Goal: Communication & Community: Answer question/provide support

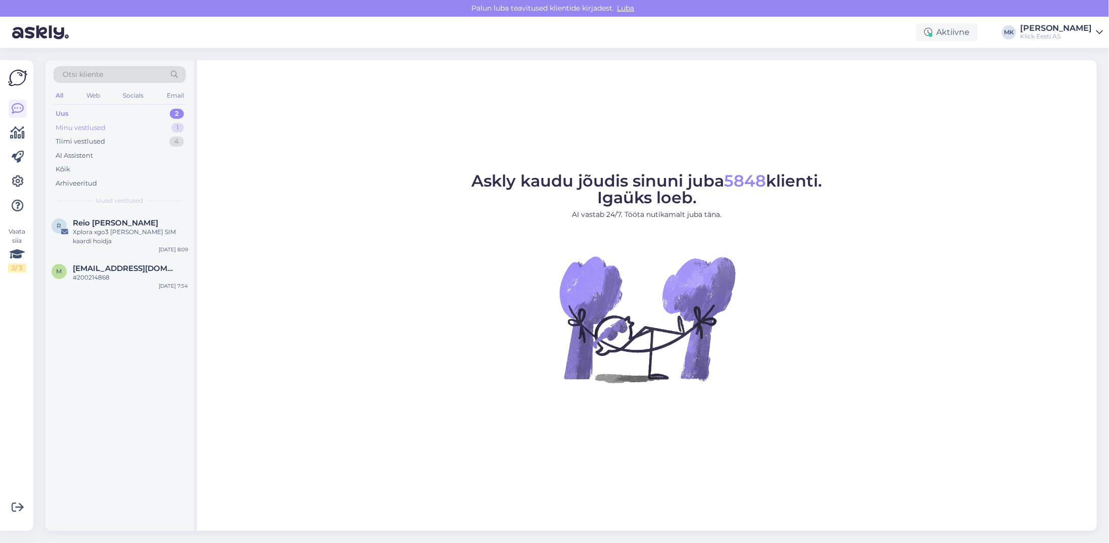
click at [100, 123] on div "Minu vestlused" at bounding box center [81, 128] width 50 height 10
click at [104, 224] on span "[PERSON_NAME]" at bounding box center [106, 222] width 66 height 9
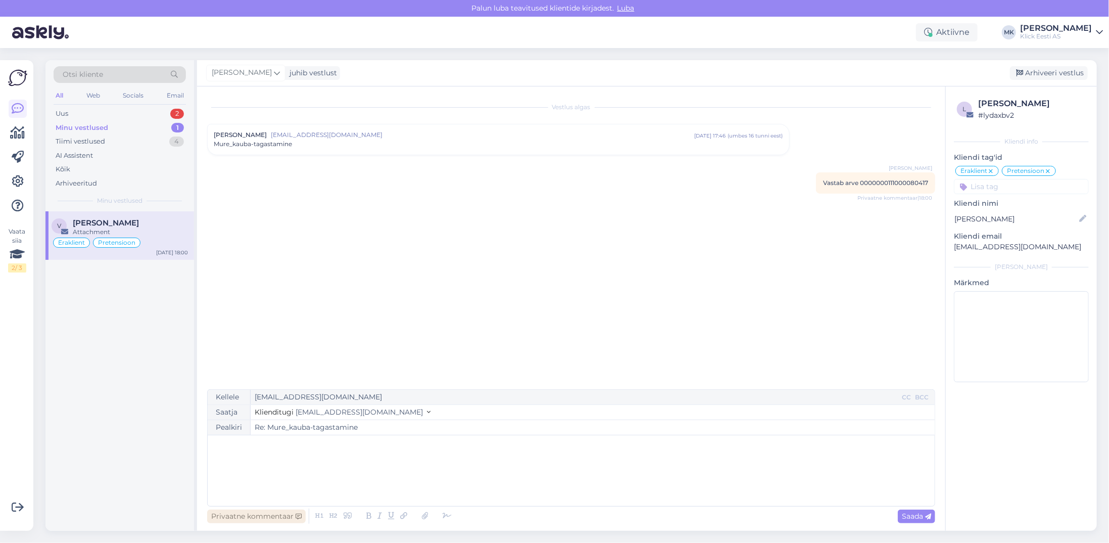
click at [258, 517] on div "Privaatne kommentaar" at bounding box center [256, 516] width 99 height 14
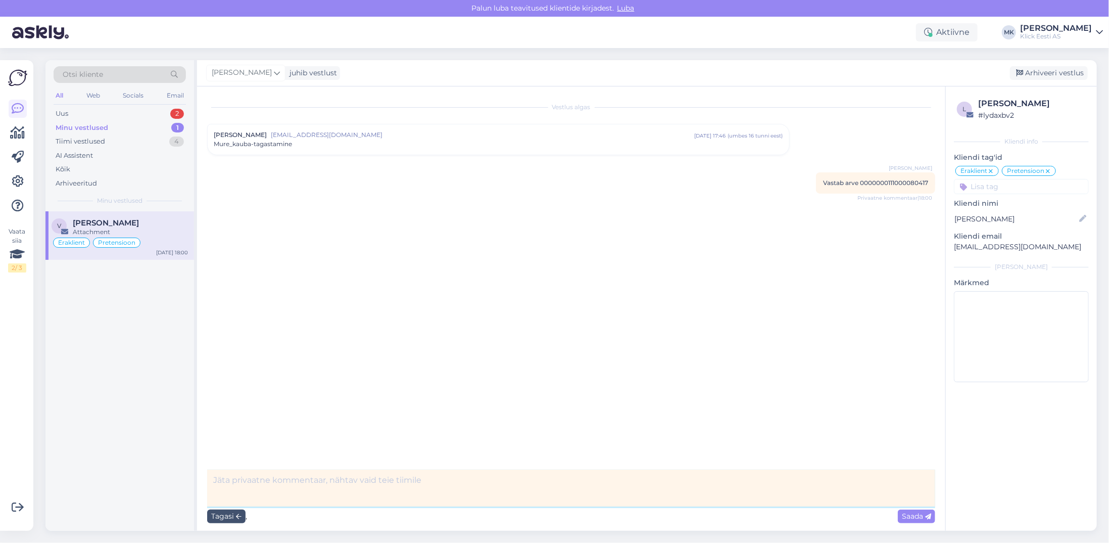
click at [308, 483] on textarea at bounding box center [571, 487] width 728 height 37
type textarea "Edastasin kirja Jõhvi poodi, ootan nende vastust"
click at [903, 512] on span "Saada" at bounding box center [916, 515] width 29 height 9
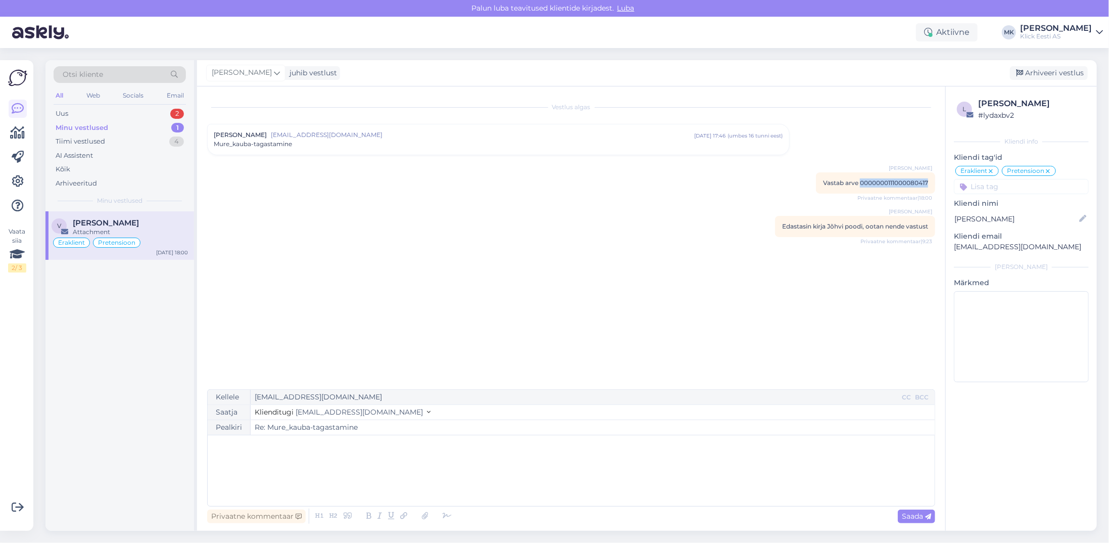
drag, startPoint x: 928, startPoint y: 182, endPoint x: 860, endPoint y: 179, distance: 68.3
click at [860, 179] on span "Vastab arve 0000000111000080417" at bounding box center [875, 183] width 105 height 8
copy span "0000000111000080417"
